Goal: Go to known website: Go to known website

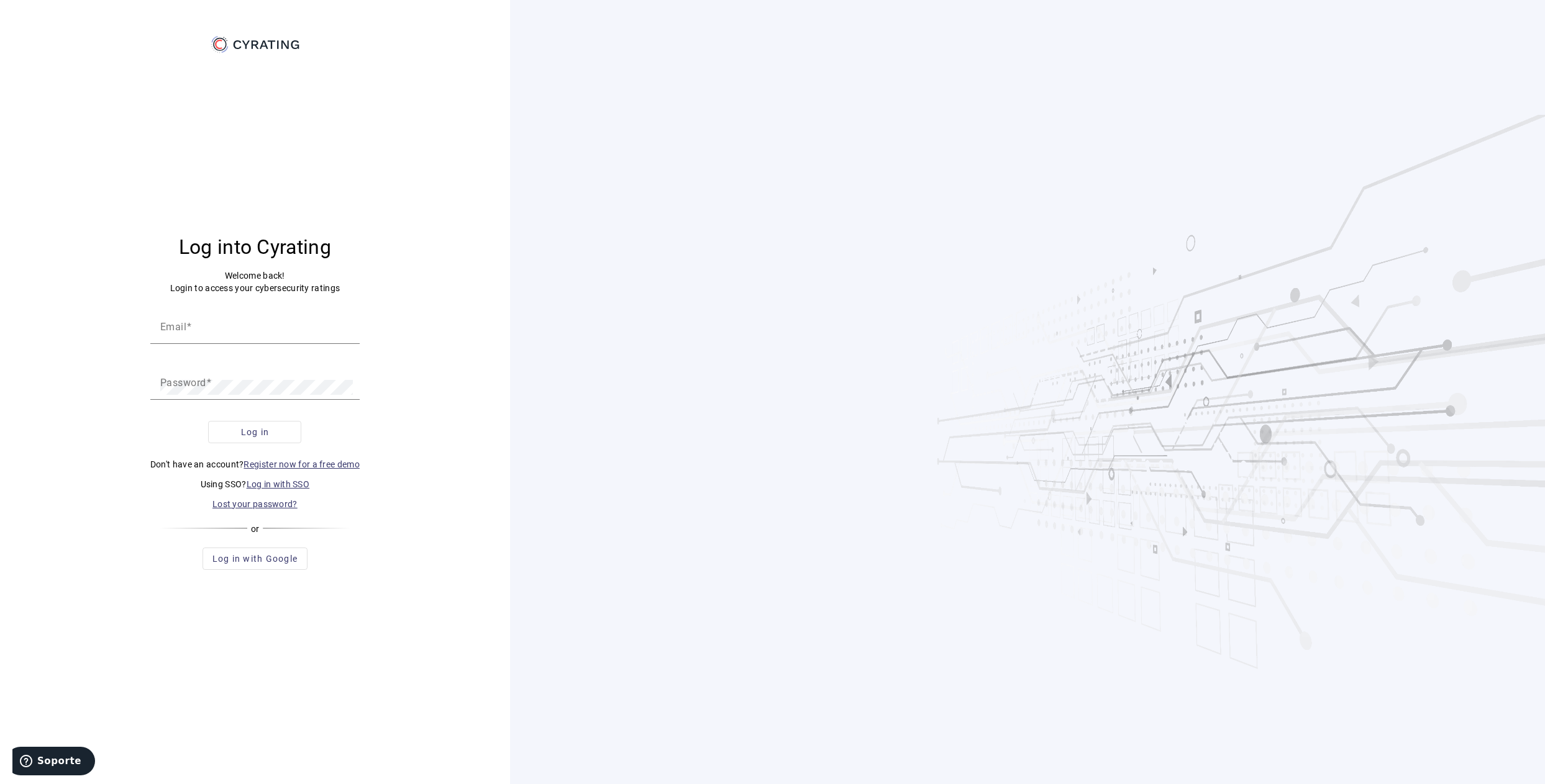
click at [263, 481] on link "Log in with SSO" at bounding box center [278, 484] width 64 height 10
